Goal: Information Seeking & Learning: Learn about a topic

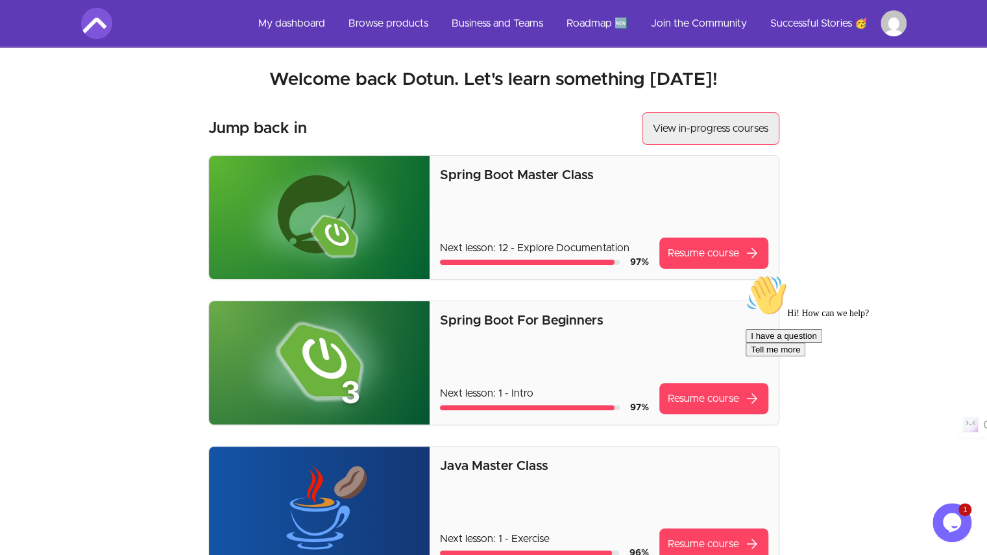
click at [718, 137] on button "View in-progress courses" at bounding box center [711, 128] width 138 height 32
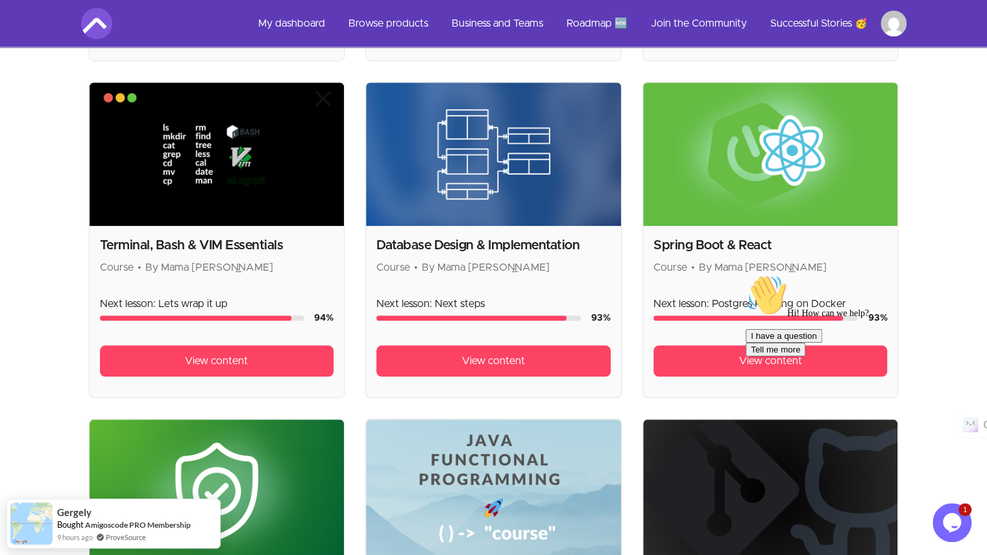
scroll to position [649, 0]
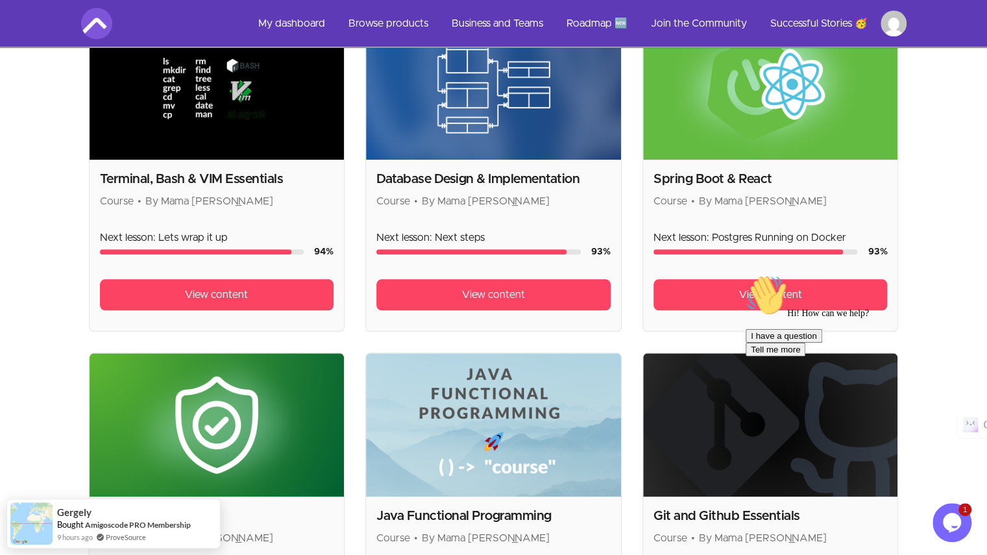
click at [788, 289] on div "Hi! How can we help? I have a question Tell me more" at bounding box center [862, 315] width 234 height 82
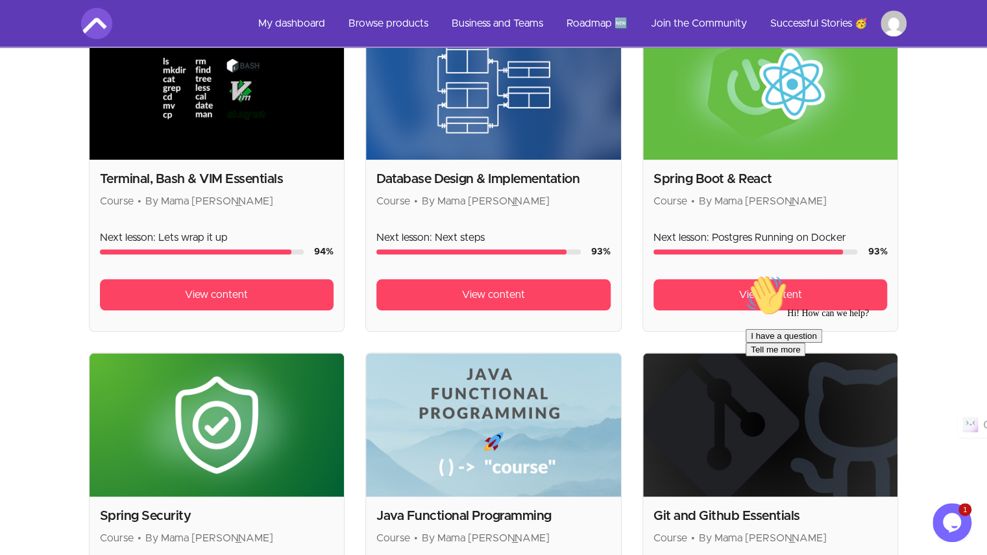
click at [762, 293] on div "Hi! How can we help? I have a question Tell me more" at bounding box center [862, 315] width 234 height 82
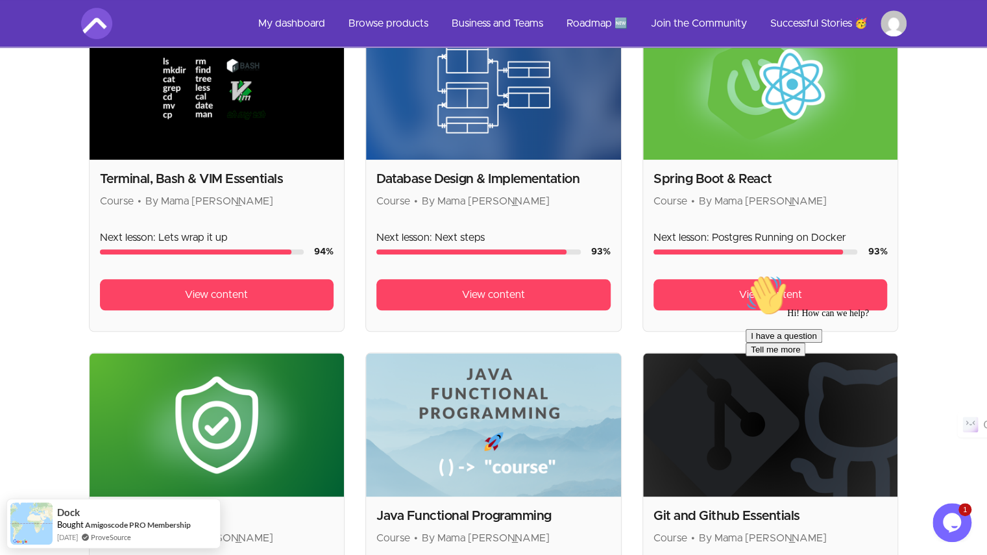
click at [759, 152] on img at bounding box center [770, 87] width 255 height 143
click at [771, 287] on div "Hi! How can we help? I have a question Tell me more" at bounding box center [862, 315] width 234 height 82
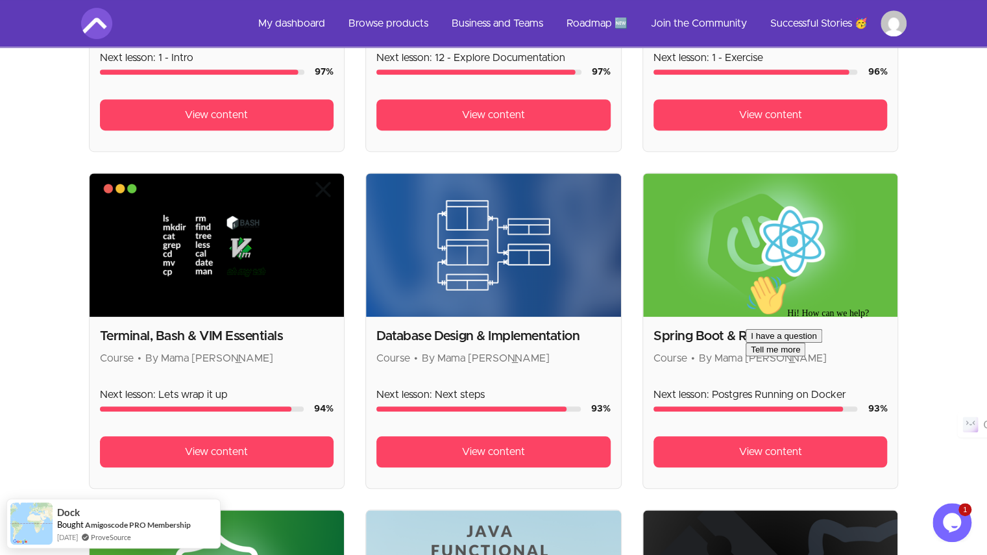
scroll to position [454, 0]
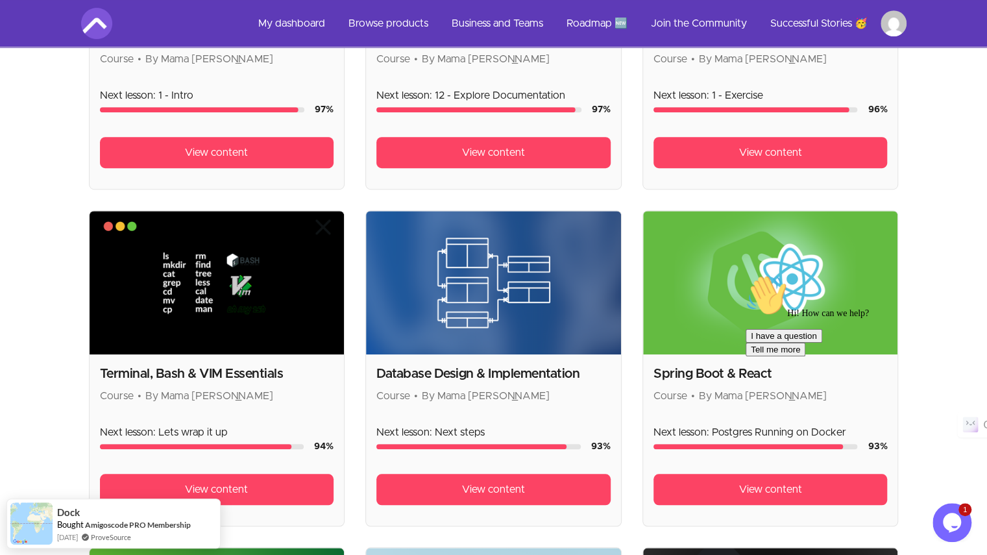
click at [804, 356] on div "I have a question Tell me more" at bounding box center [862, 342] width 234 height 27
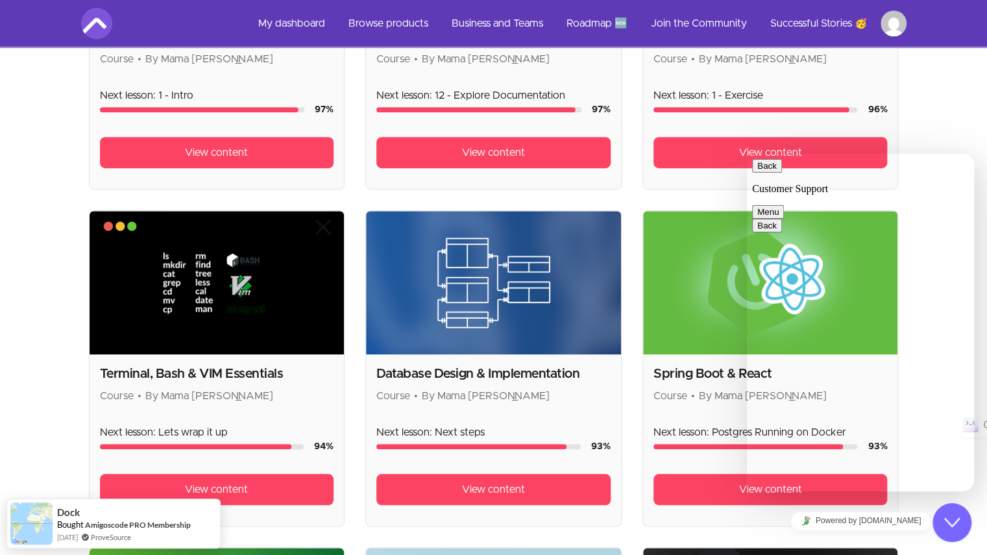
click at [771, 173] on button "Back" at bounding box center [767, 166] width 30 height 14
click at [960, 518] on div "Close Chat This icon closes the chat window." at bounding box center [951, 522] width 39 height 16
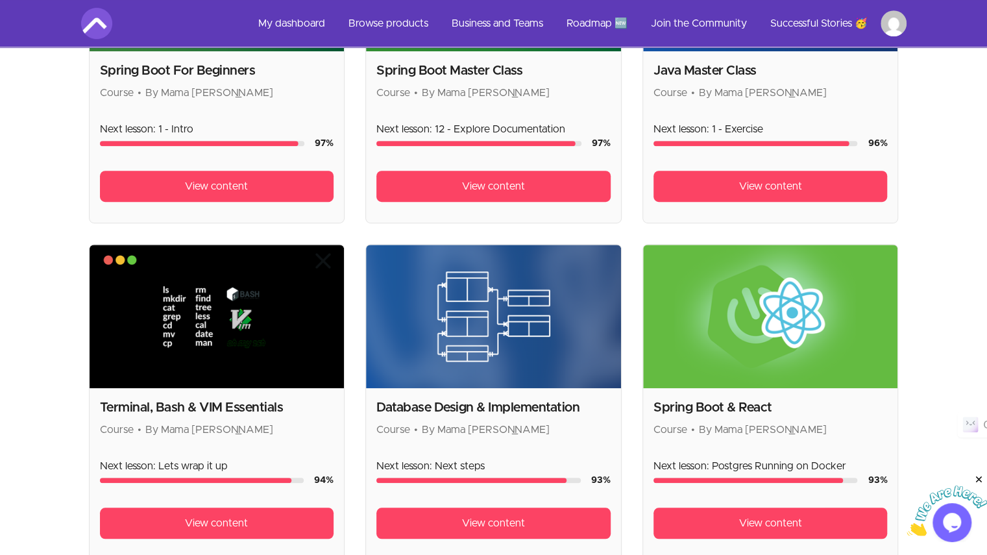
scroll to position [416, 0]
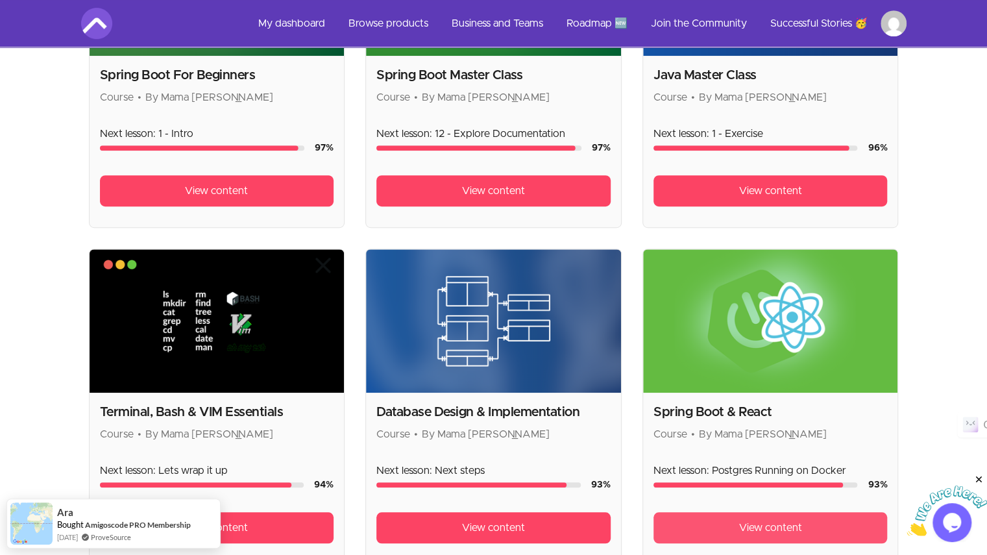
click at [806, 529] on link "View content" at bounding box center [770, 527] width 234 height 31
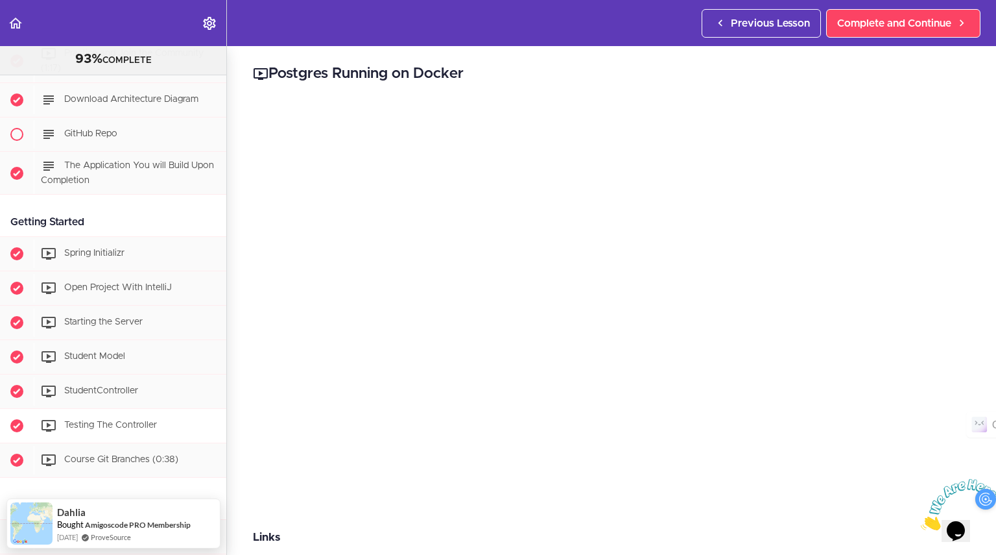
scroll to position [130, 0]
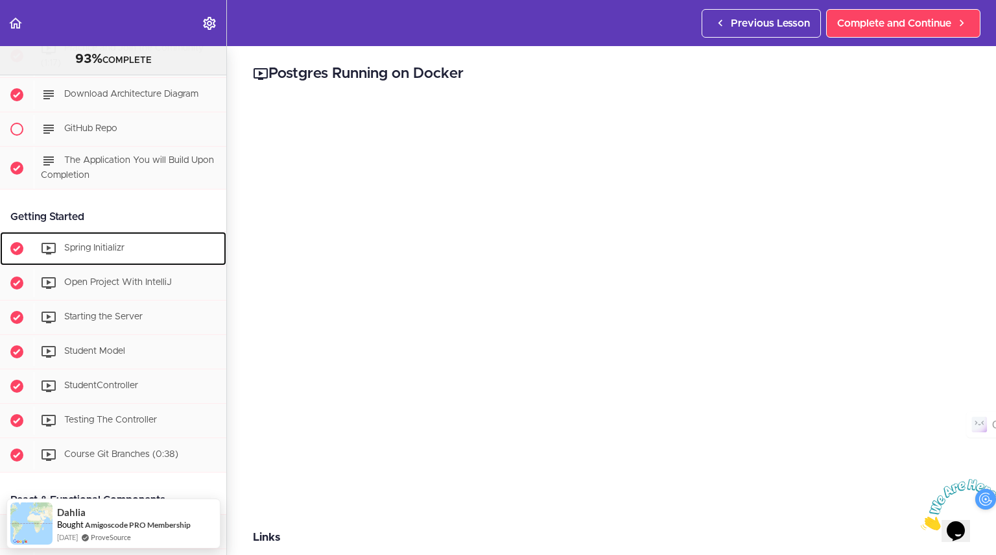
click at [155, 250] on div "Spring Initializr" at bounding box center [130, 248] width 193 height 29
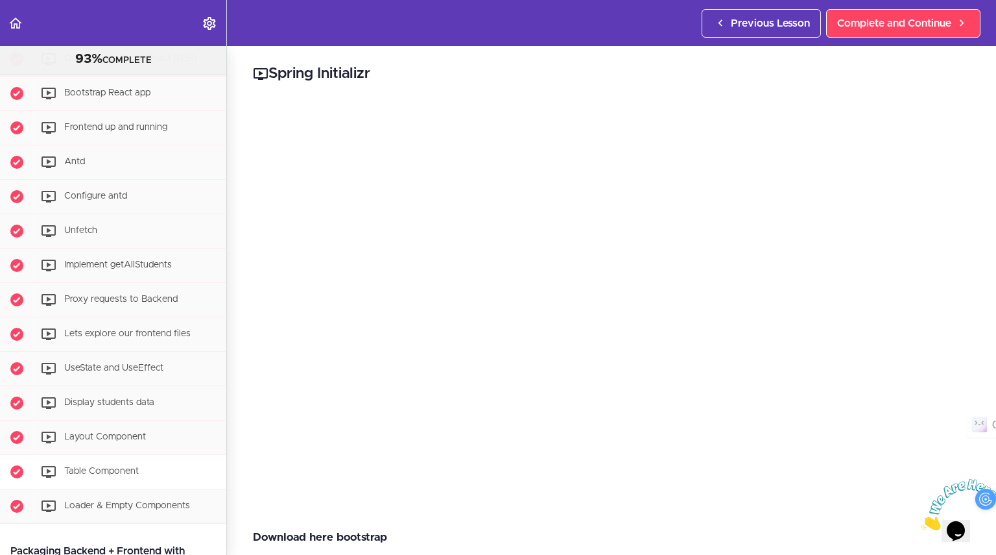
scroll to position [525, 0]
